Goal: Task Accomplishment & Management: Use online tool/utility

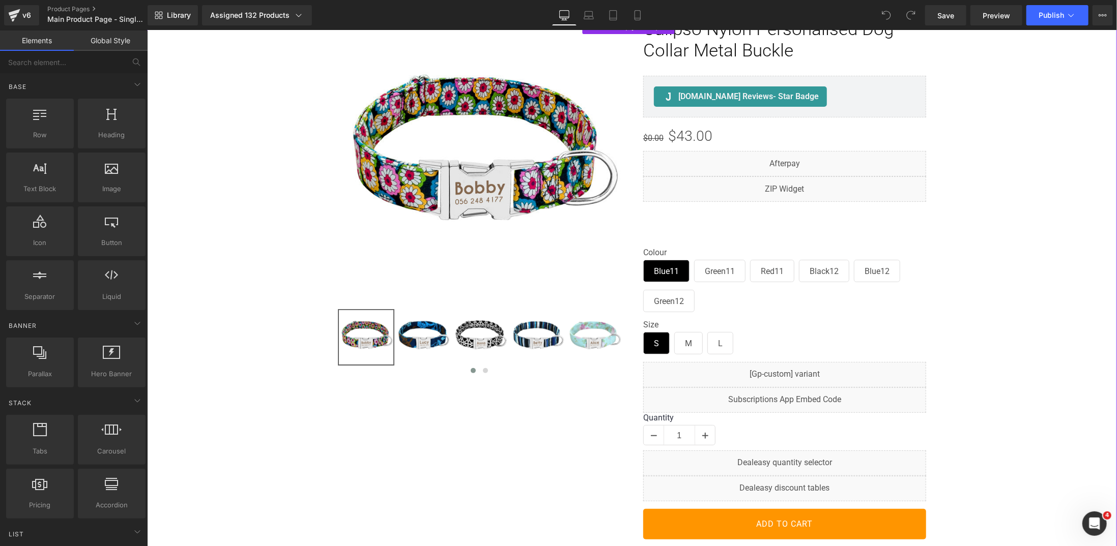
scroll to position [102, 0]
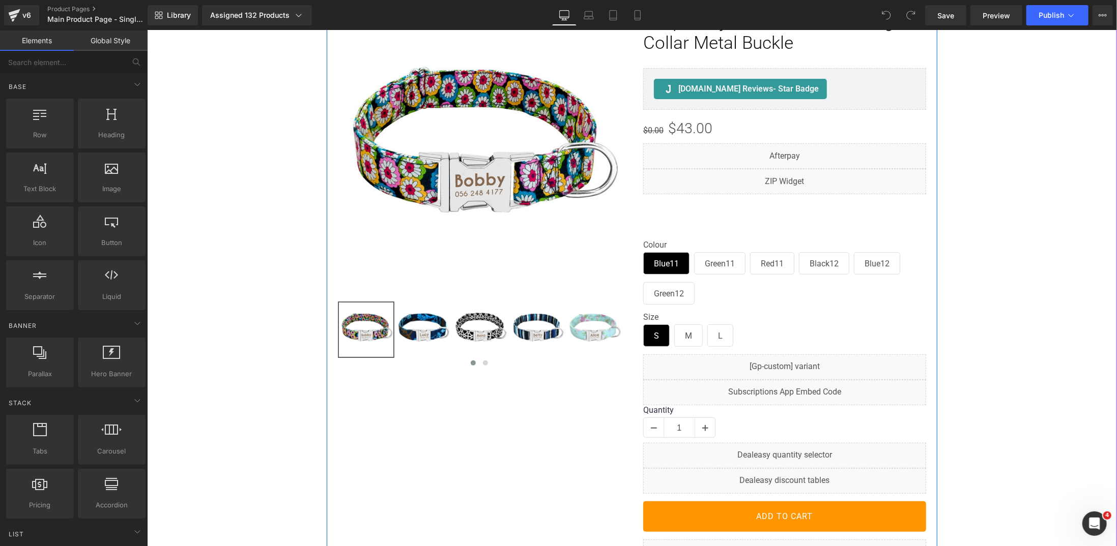
click at [794, 449] on div "Liquid" at bounding box center [784, 455] width 283 height 25
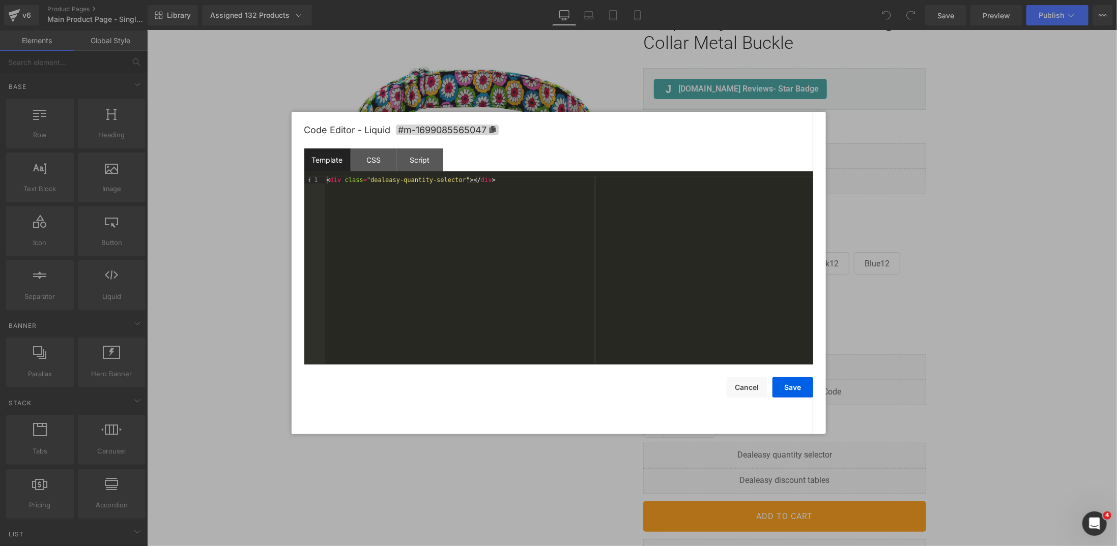
click at [462, 213] on div "< div class = "dealeasy-quantity-selector" > </ div >" at bounding box center [569, 278] width 488 height 203
click at [750, 389] on button "Cancel" at bounding box center [747, 388] width 41 height 20
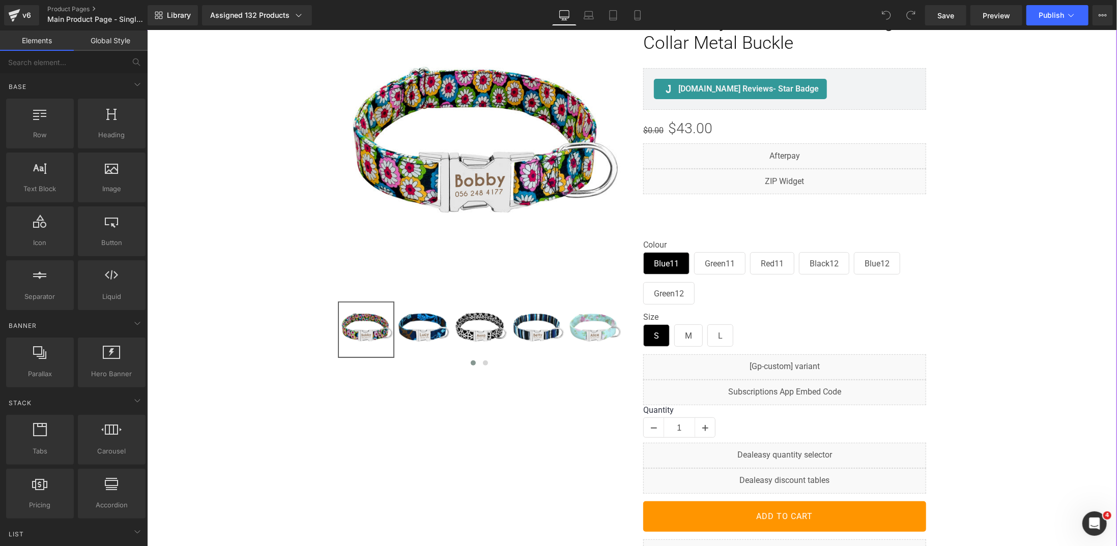
click at [248, 271] on div "Sale Off (P) Image" at bounding box center [632, 540] width 960 height 1059
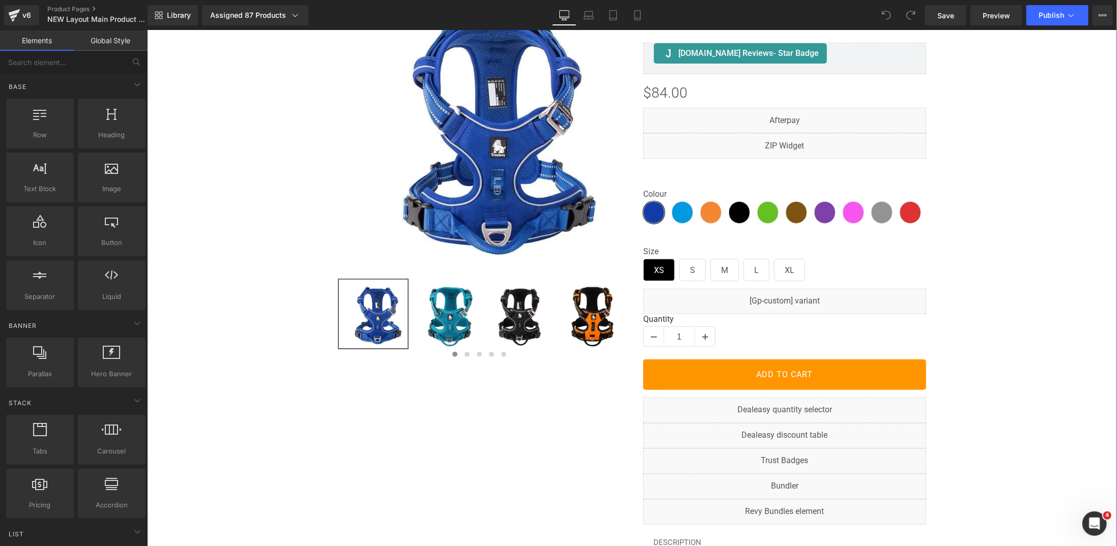
scroll to position [135, 0]
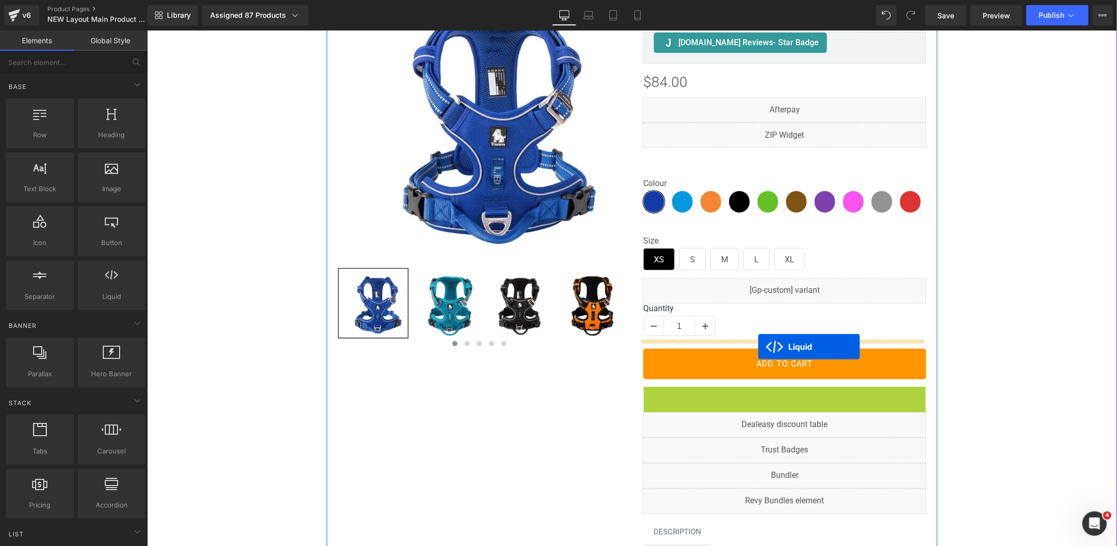
drag, startPoint x: 755, startPoint y: 391, endPoint x: 758, endPoint y: 347, distance: 43.8
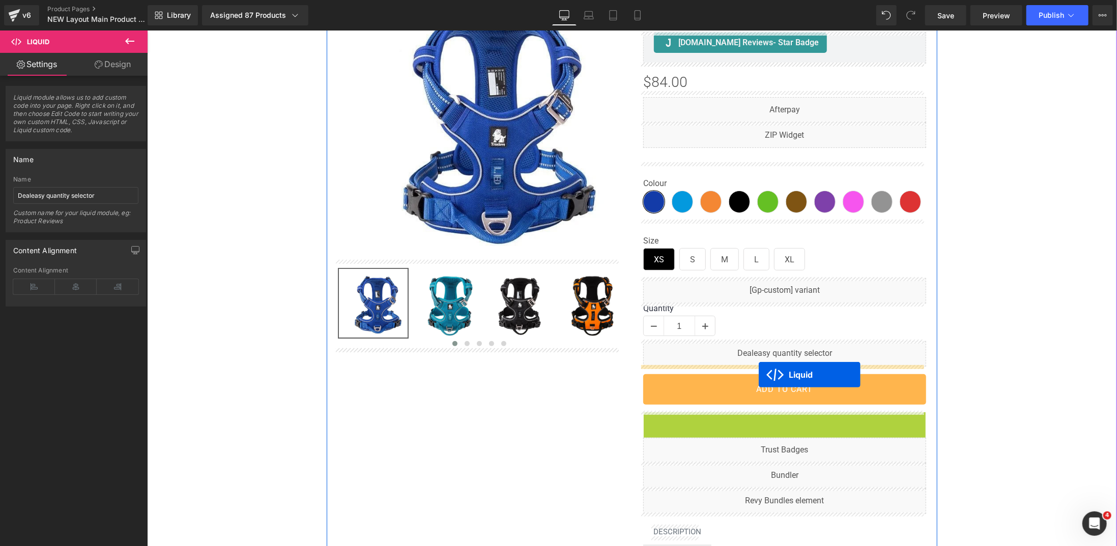
drag, startPoint x: 754, startPoint y: 419, endPoint x: 758, endPoint y: 374, distance: 45.0
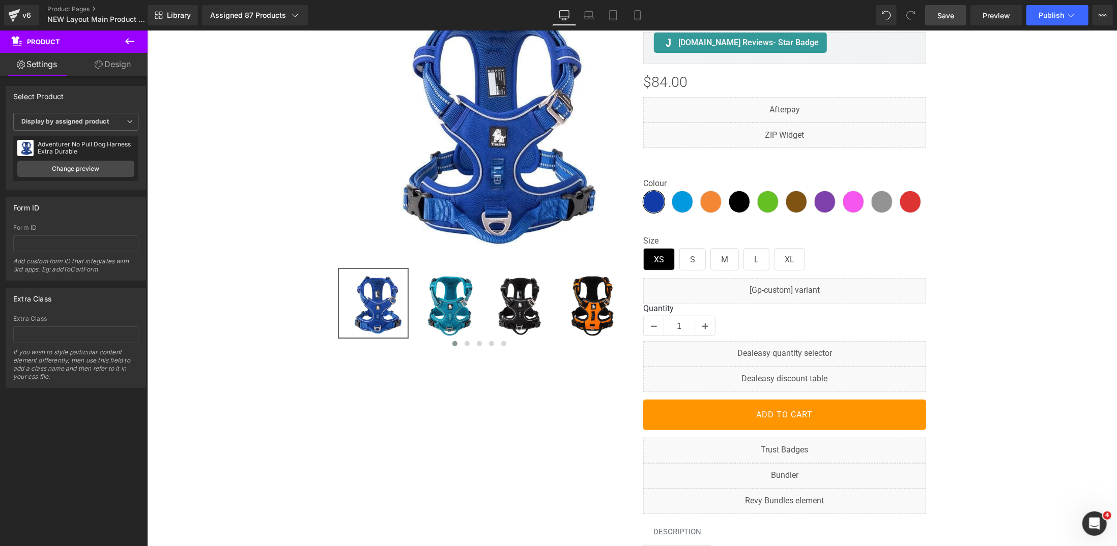
drag, startPoint x: 949, startPoint y: 17, endPoint x: 861, endPoint y: 50, distance: 94.0
click at [949, 17] on span "Save" at bounding box center [945, 15] width 17 height 11
click at [1051, 19] on span "Publish" at bounding box center [1050, 15] width 25 height 8
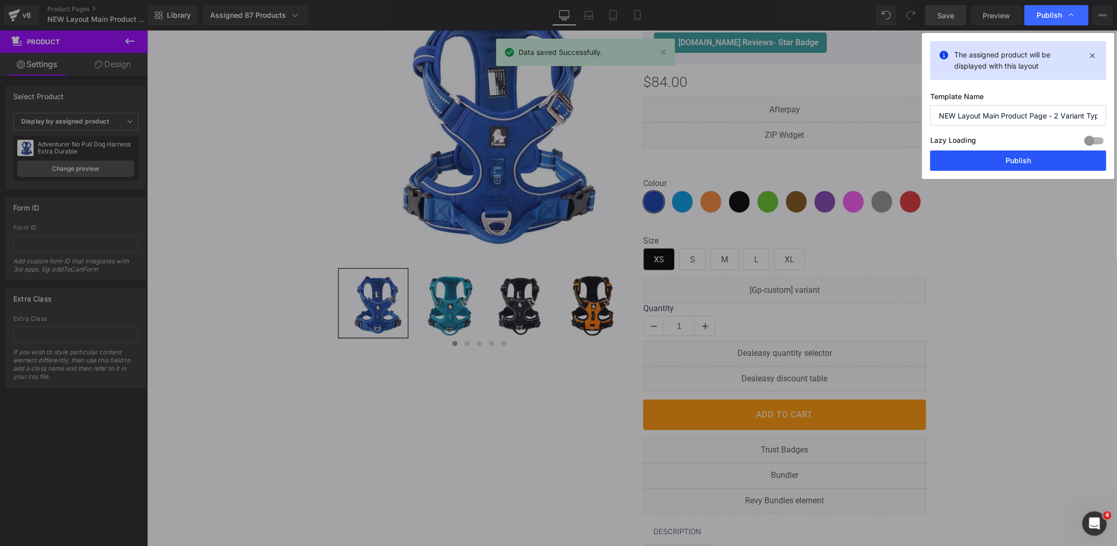
click at [1008, 159] on button "Publish" at bounding box center [1018, 161] width 176 height 20
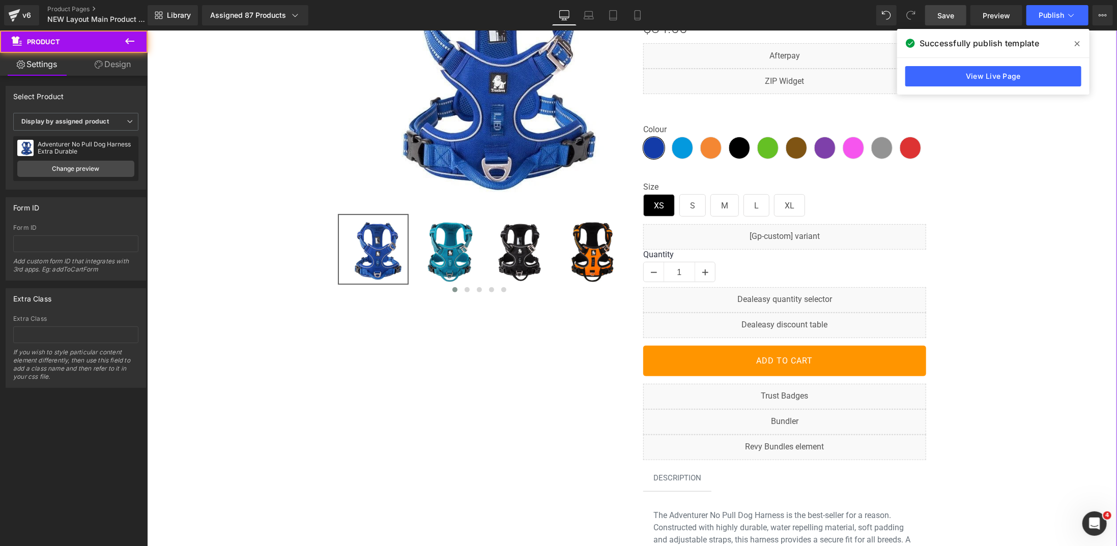
scroll to position [204, 0]
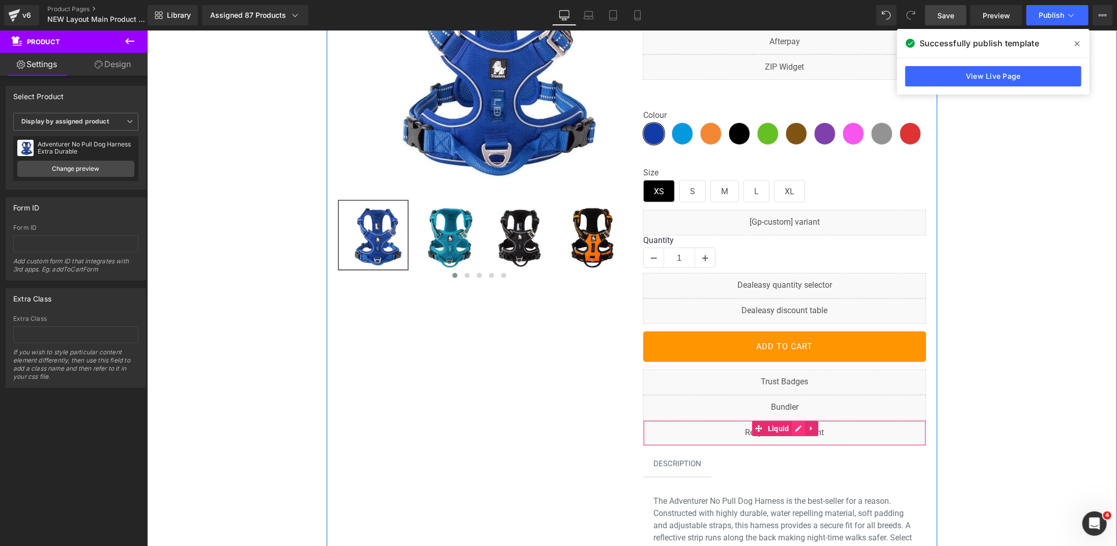
click at [793, 426] on div "Liquid" at bounding box center [784, 432] width 283 height 25
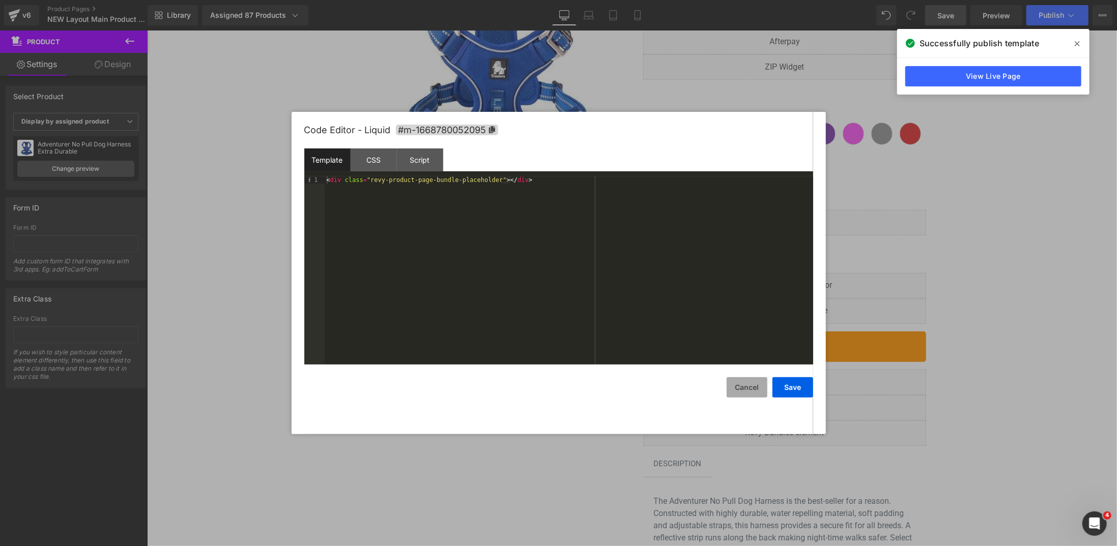
click at [758, 381] on button "Cancel" at bounding box center [747, 388] width 41 height 20
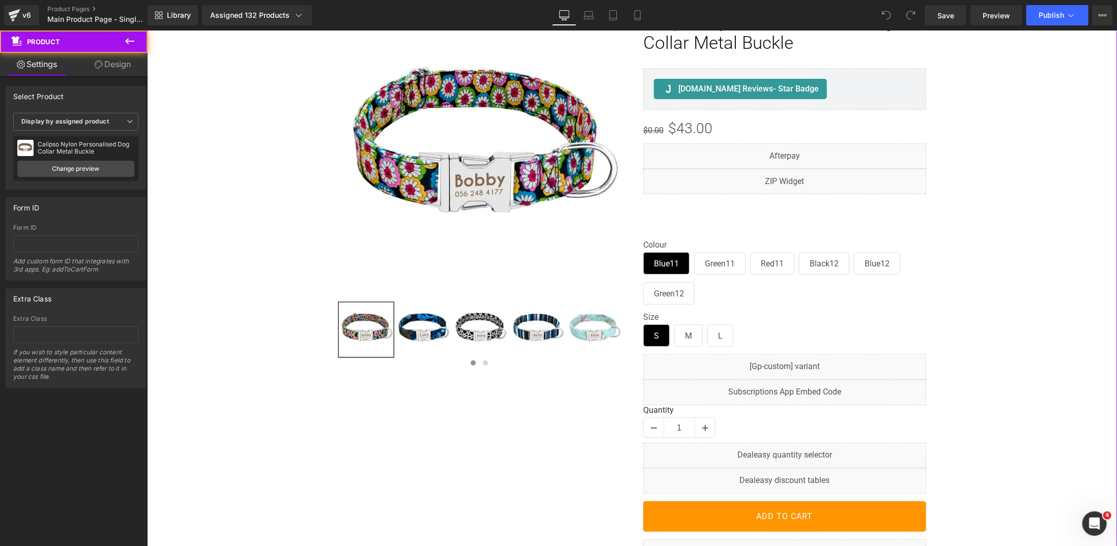
click at [268, 213] on div "Sale Off (P) Image" at bounding box center [632, 540] width 960 height 1059
